Goal: Navigation & Orientation: Find specific page/section

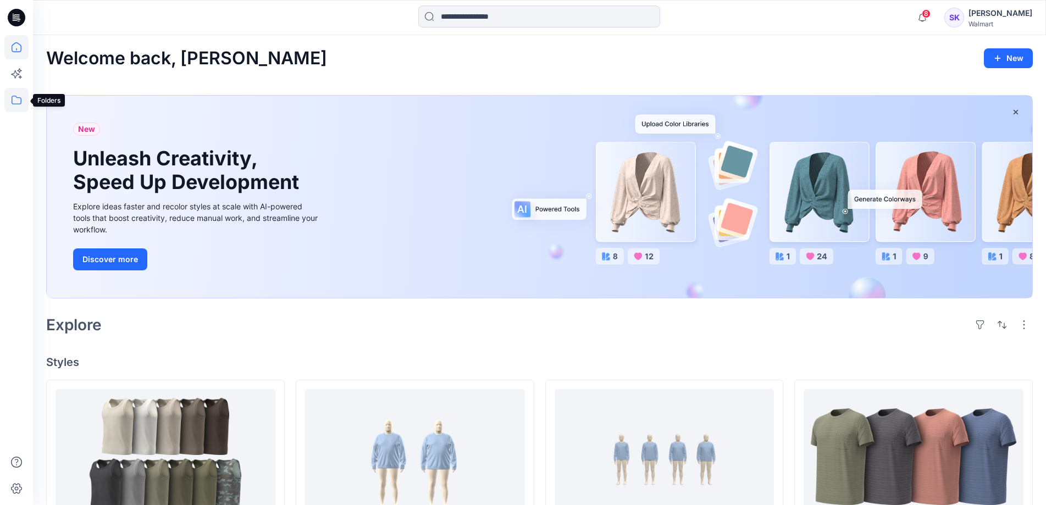
click at [15, 100] on icon at bounding box center [16, 100] width 24 height 24
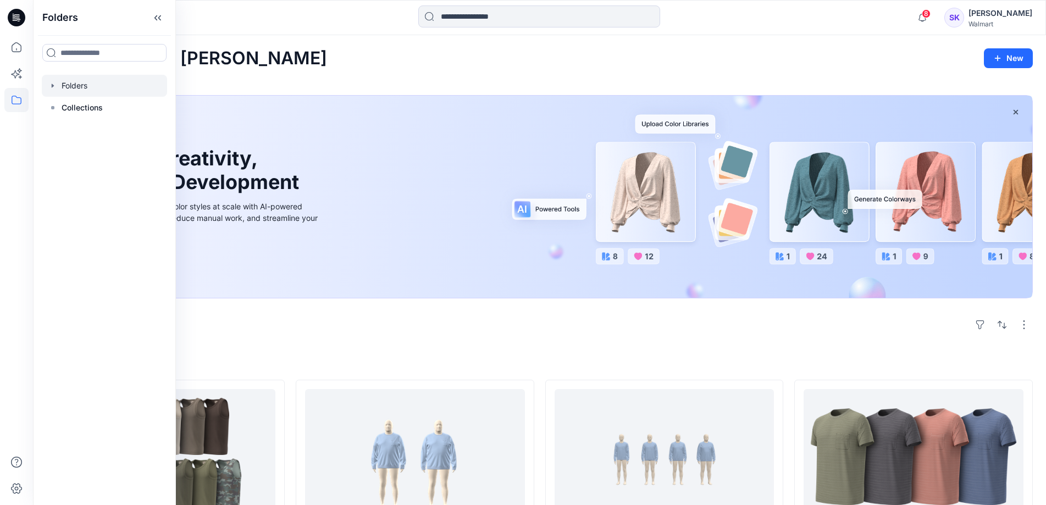
click at [65, 82] on div at bounding box center [104, 86] width 125 height 22
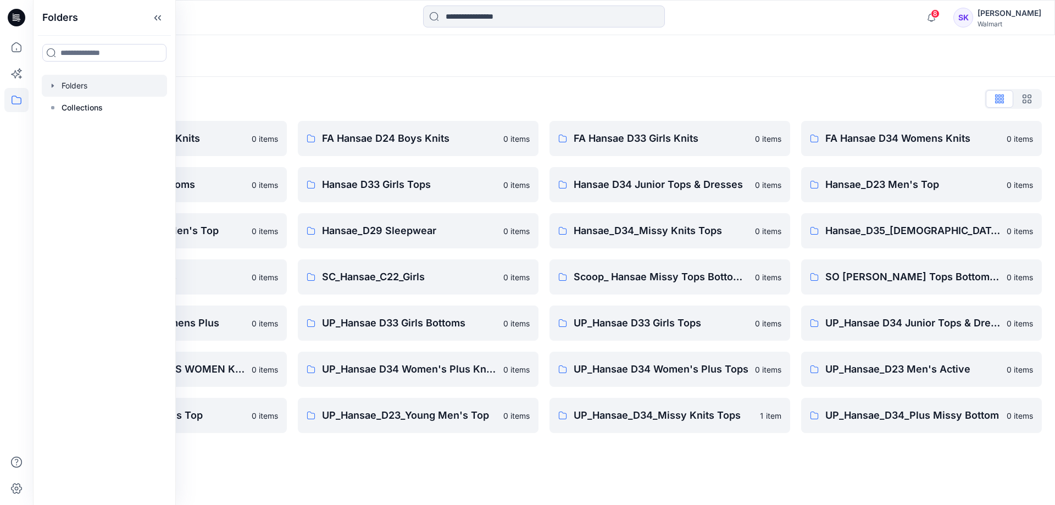
click at [84, 88] on div at bounding box center [104, 86] width 125 height 22
click at [64, 84] on div at bounding box center [104, 86] width 125 height 22
click at [463, 417] on p "UP_Hansae_D23_Young Men's Top" at bounding box center [409, 415] width 175 height 15
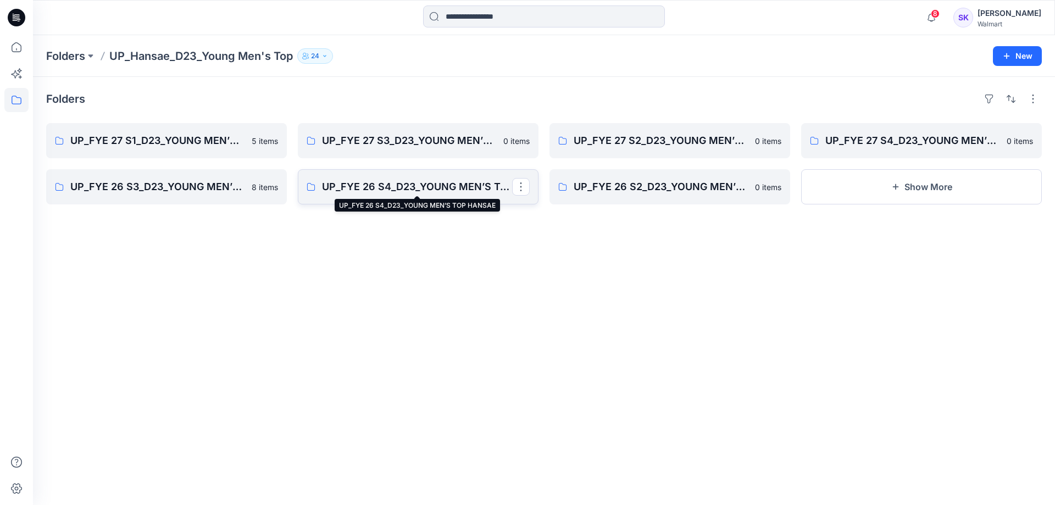
click at [372, 191] on p "UP_FYE 26 S4_D23_YOUNG MEN’S TOP HANSAE" at bounding box center [417, 186] width 190 height 15
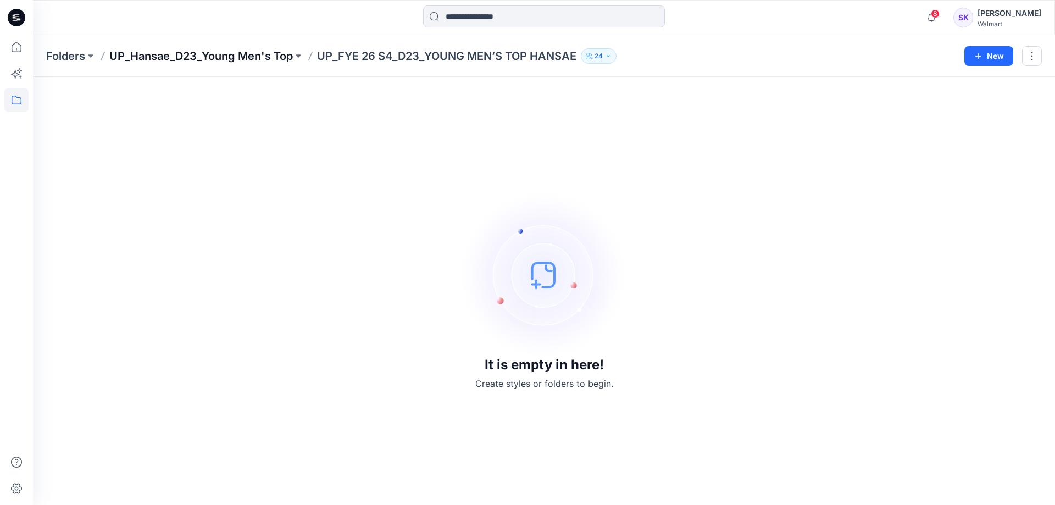
click at [239, 62] on p "UP_Hansae_D23_Young Men's Top" at bounding box center [201, 55] width 184 height 15
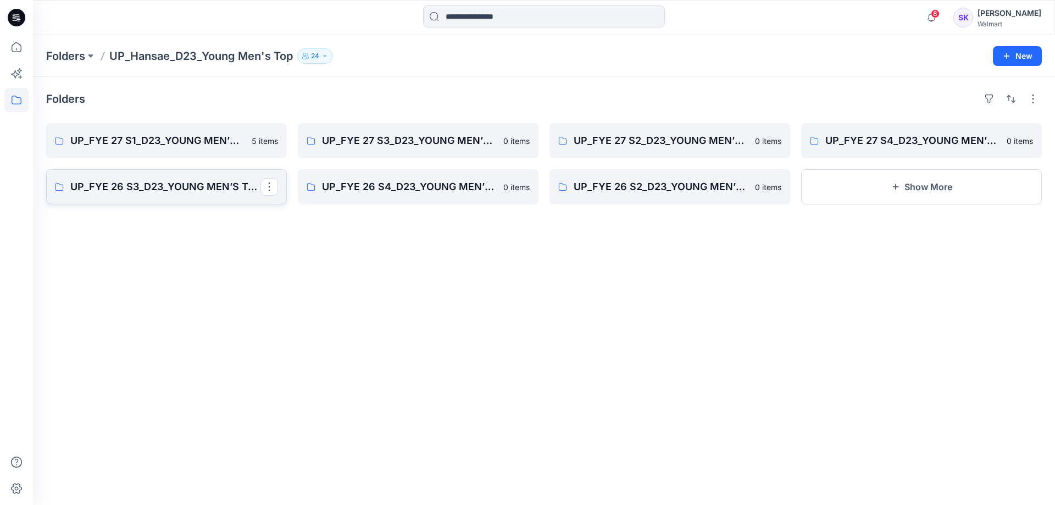
click at [170, 187] on p "UP_FYE 26 S3_D23_YOUNG MEN’S TOP HANSAE" at bounding box center [165, 186] width 190 height 15
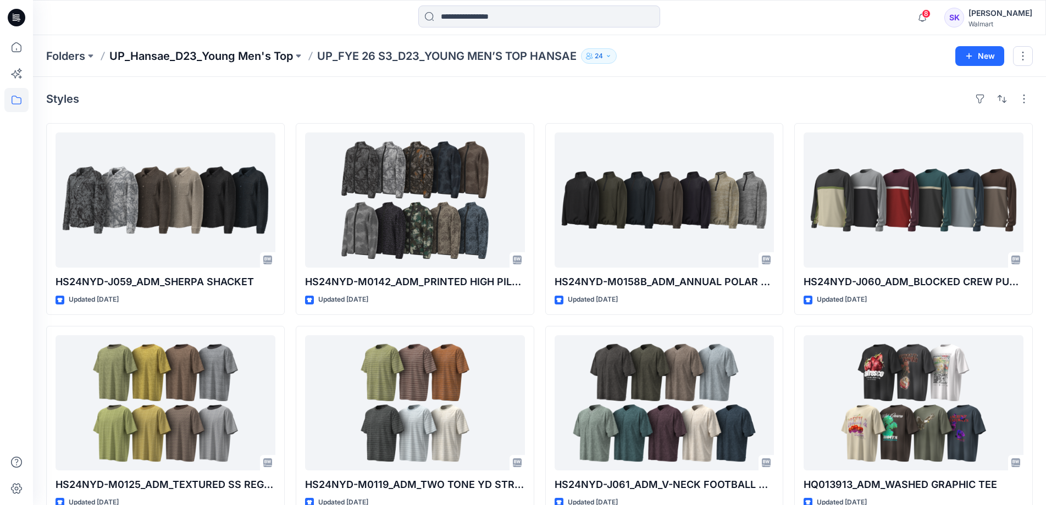
click at [245, 53] on p "UP_Hansae_D23_Young Men's Top" at bounding box center [201, 55] width 184 height 15
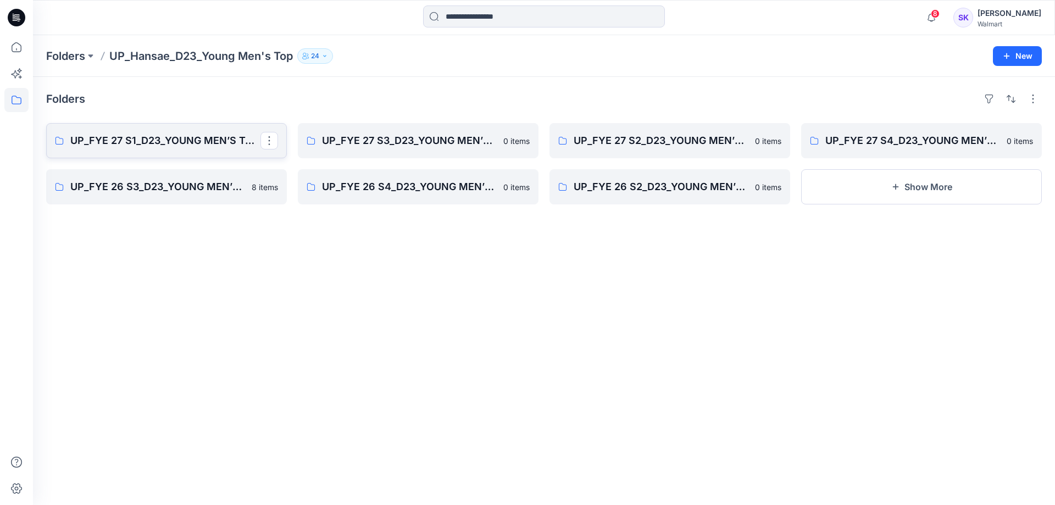
click at [209, 142] on p "UP_FYE 27 S1_D23_YOUNG MEN’S TOP HANSAE" at bounding box center [165, 140] width 190 height 15
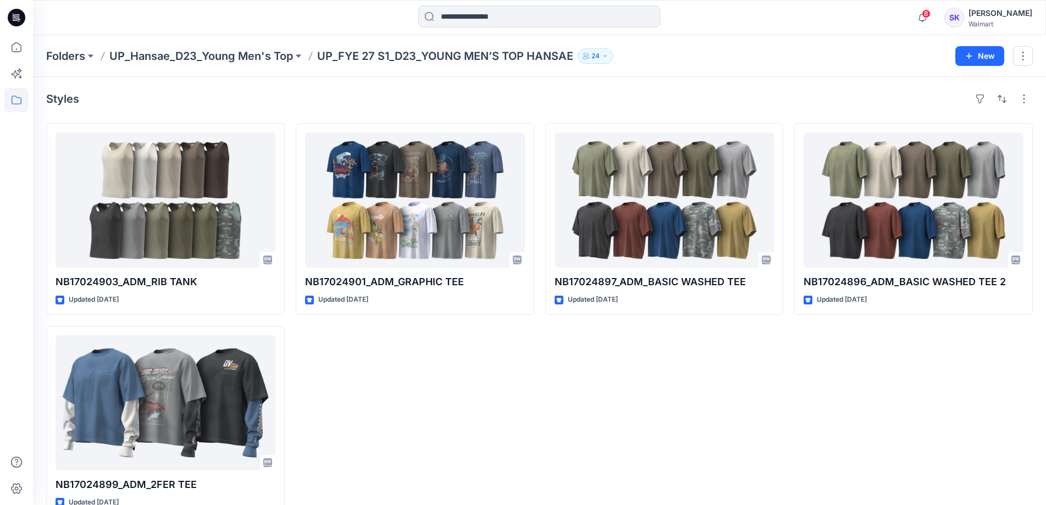
scroll to position [26, 0]
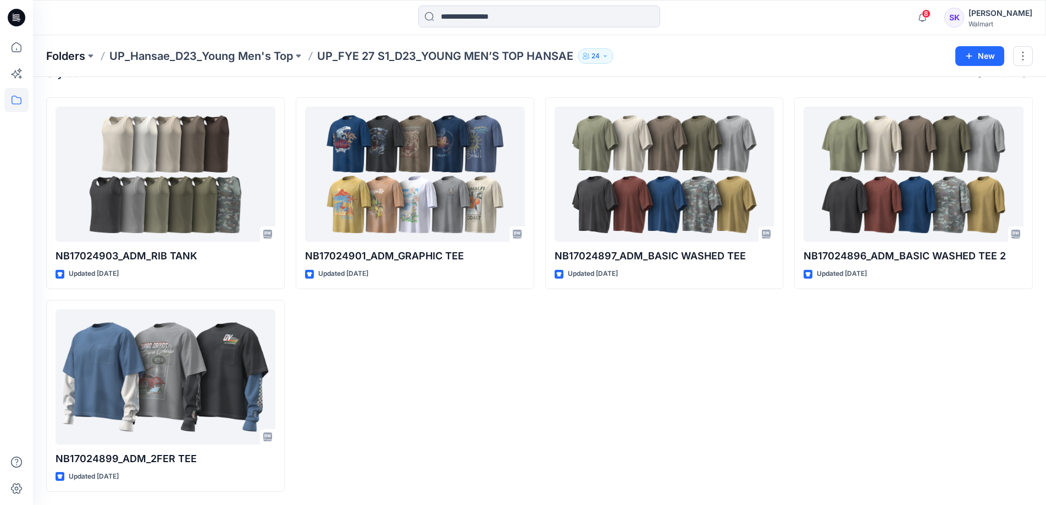
click at [57, 49] on p "Folders" at bounding box center [65, 55] width 39 height 15
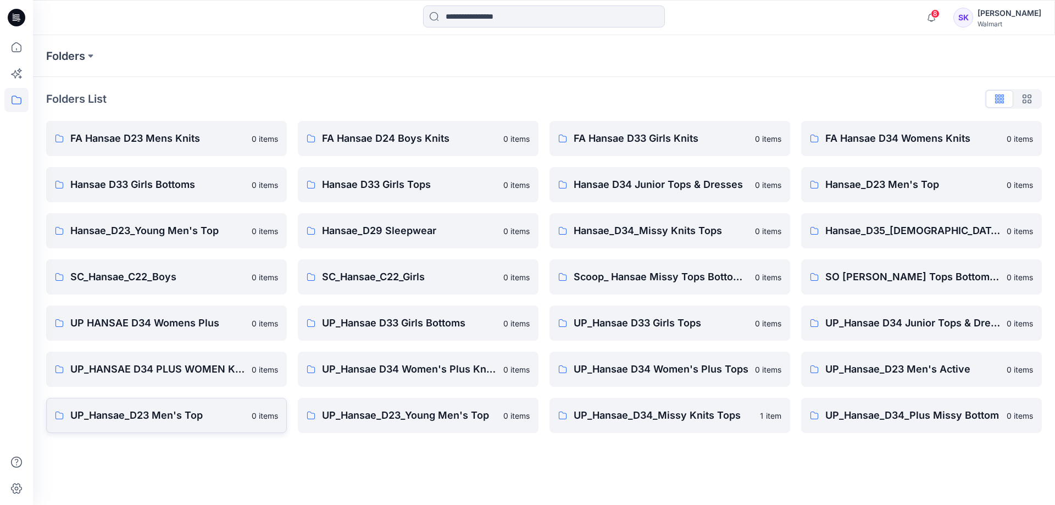
click at [166, 419] on p "UP_Hansae_D23 Men's Top" at bounding box center [157, 415] width 175 height 15
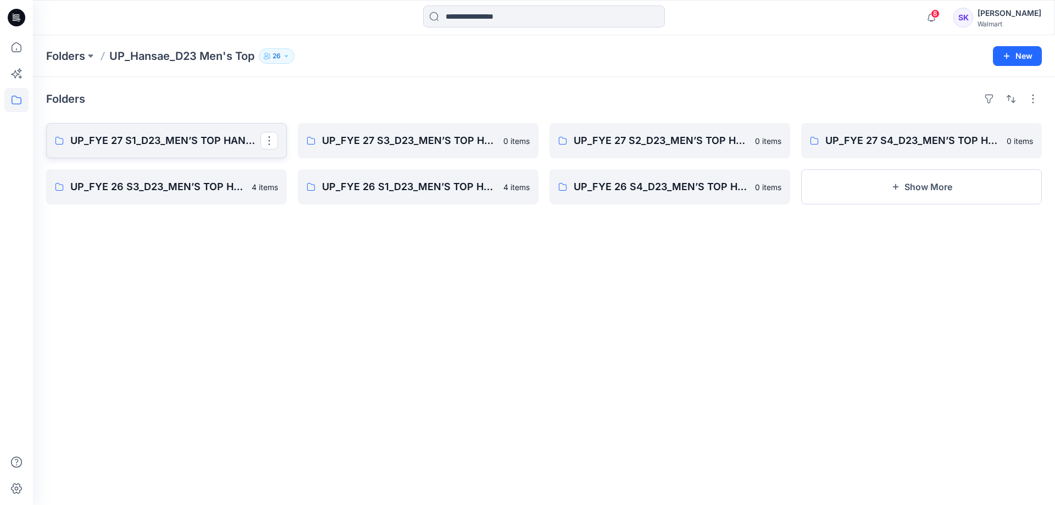
click at [195, 139] on p "UP_FYE 27 S1_D23_MEN’S TOP HANSAE" at bounding box center [165, 140] width 190 height 15
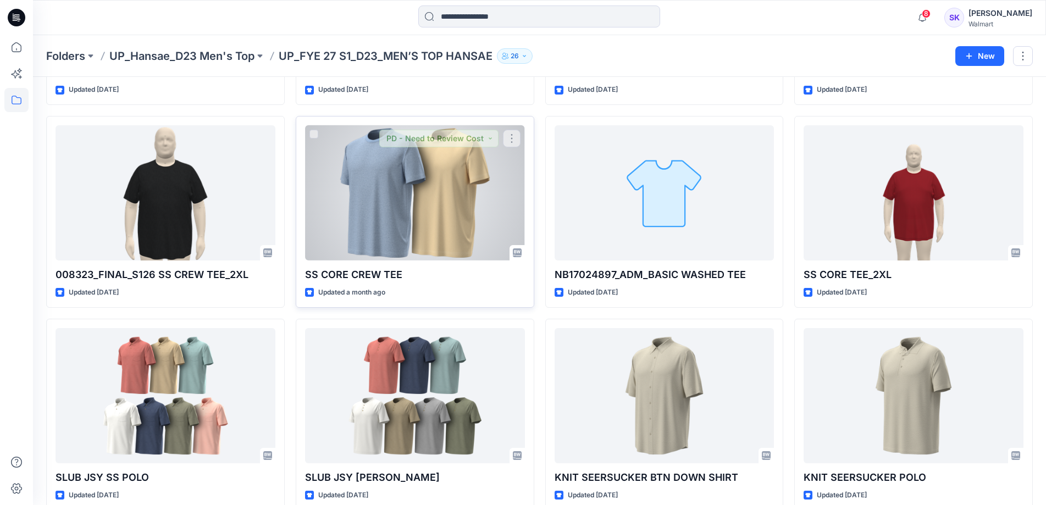
scroll to position [229, 0]
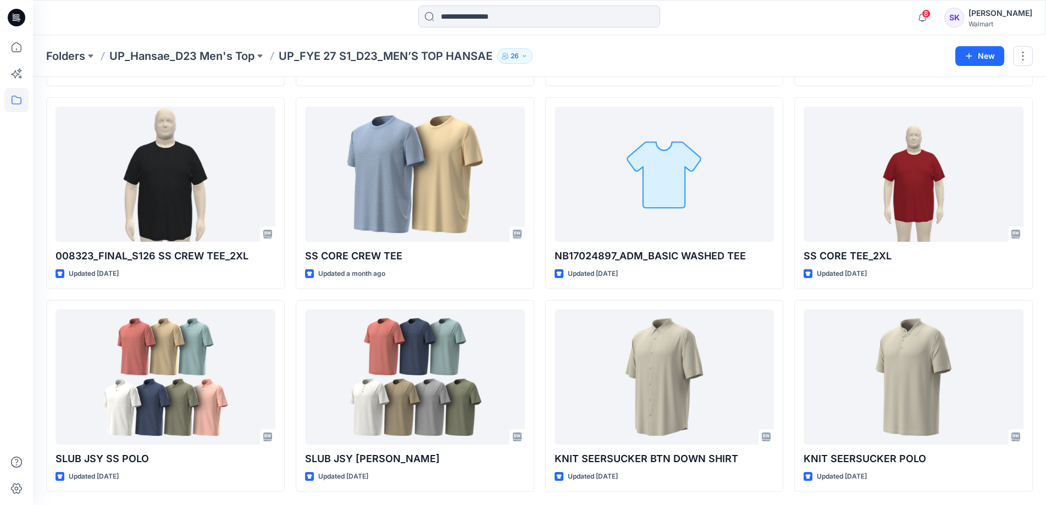
click at [9, 384] on div at bounding box center [16, 270] width 24 height 470
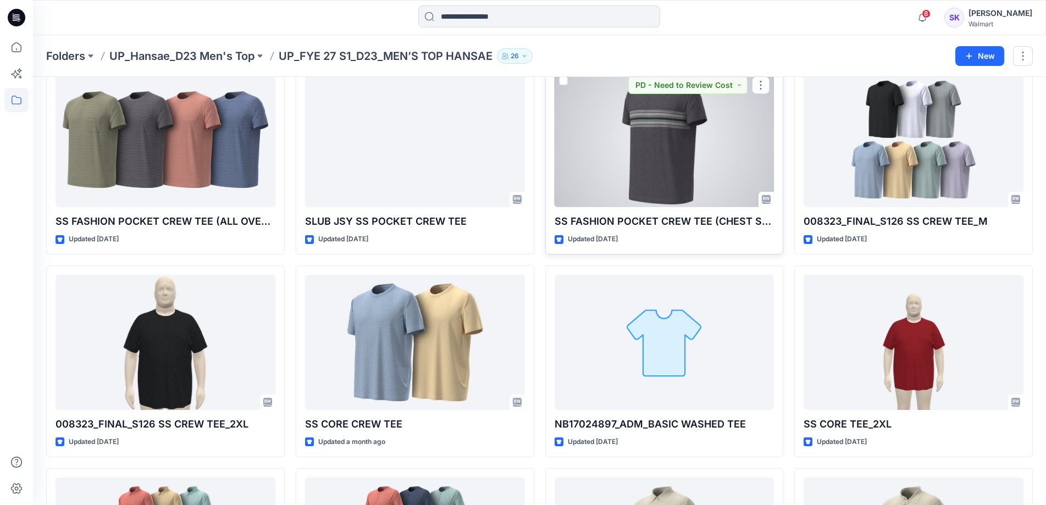
scroll to position [0, 0]
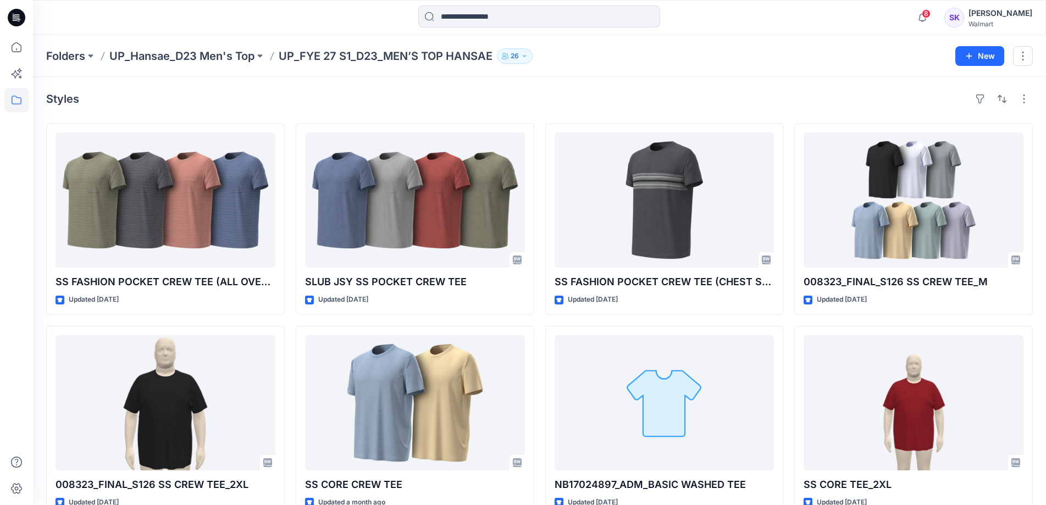
click at [221, 64] on div "Folders UP_Hansae_D23 Men's Top UP_FYE 27 S1_D23_MEN’S TOP HANSAE 26 New" at bounding box center [539, 56] width 1013 height 42
click at [228, 57] on p "UP_Hansae_D23 Men's Top" at bounding box center [181, 55] width 145 height 15
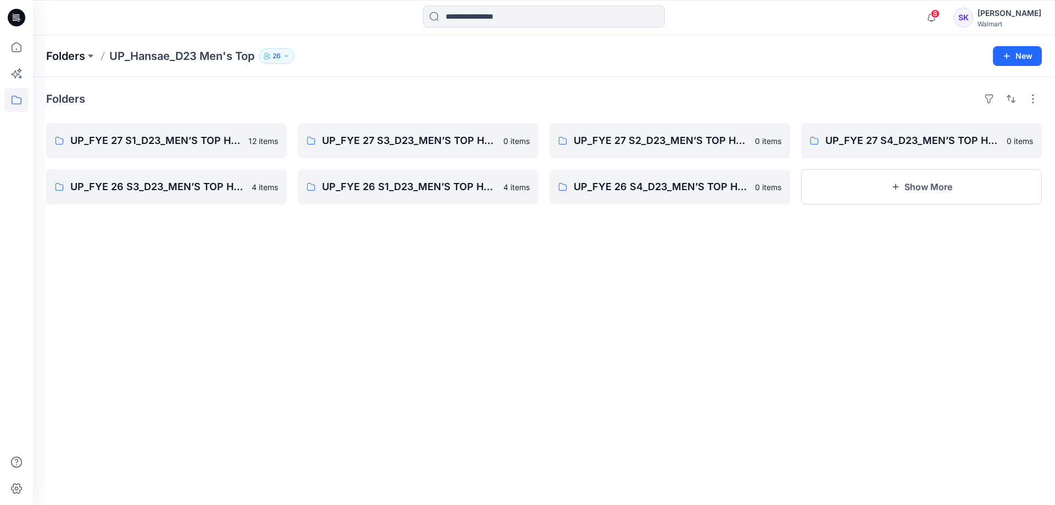
click at [75, 54] on p "Folders" at bounding box center [65, 55] width 39 height 15
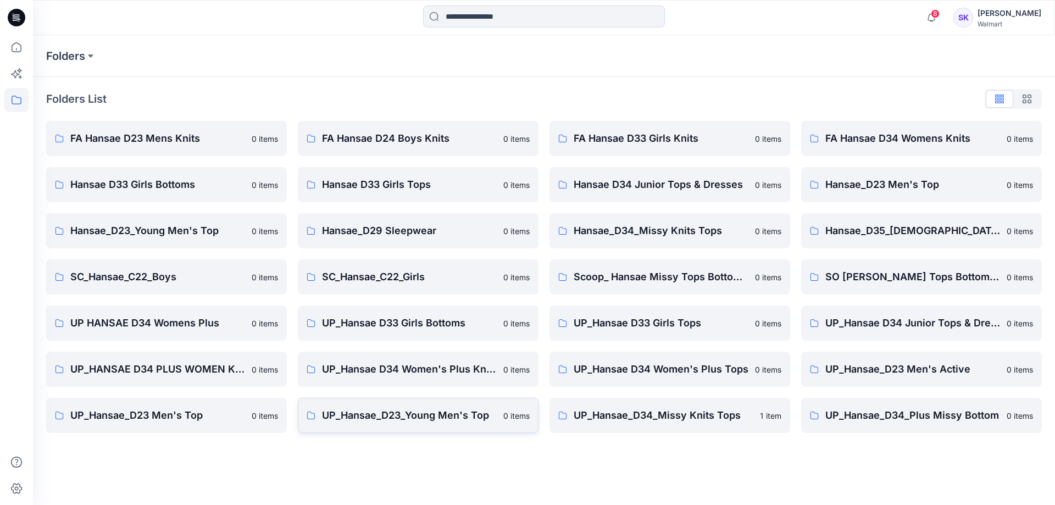
click at [457, 419] on p "UP_Hansae_D23_Young Men's Top" at bounding box center [409, 415] width 175 height 15
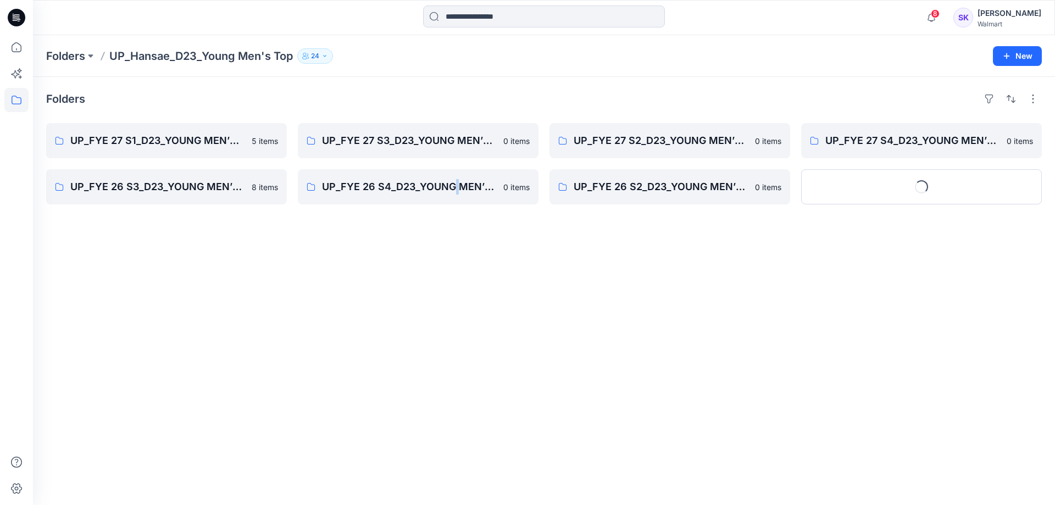
click at [457, 419] on div "Folders UP_FYE 27 S1_D23_YOUNG MEN’S TOP HANSAE 5 items UP_FYE 26 S3_D23_YOUNG …" at bounding box center [544, 291] width 1022 height 428
click at [173, 145] on p "UP_FYE 27 S1_D23_YOUNG MEN’S TOP HANSAE" at bounding box center [165, 140] width 190 height 15
